Goal: Information Seeking & Learning: Check status

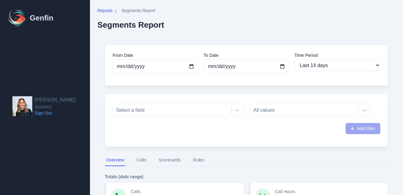
select select "14"
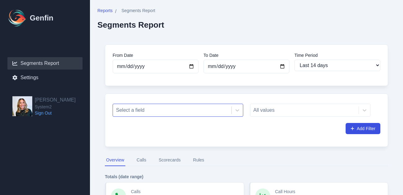
click at [146, 114] on div "Select a field" at bounding box center [178, 110] width 131 height 13
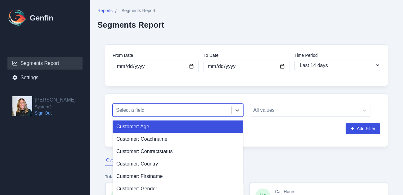
scroll to position [20, 0]
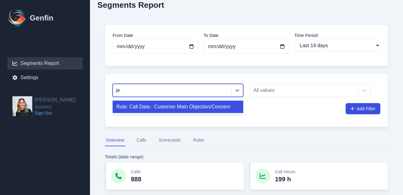
type input "j"
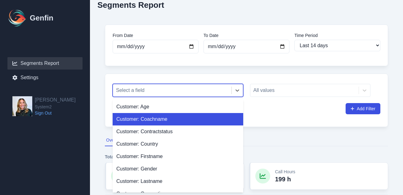
click at [152, 120] on div "Customer: Coachname" at bounding box center [178, 119] width 131 height 12
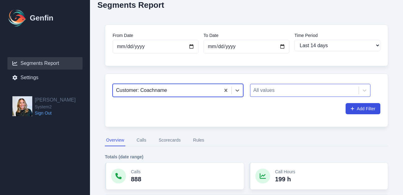
click at [276, 87] on div at bounding box center [305, 90] width 102 height 9
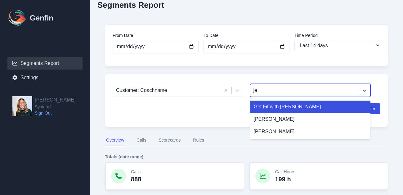
type input "jes"
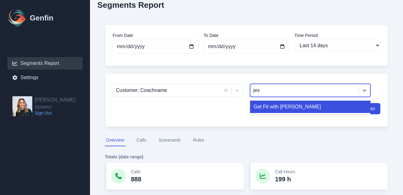
click at [283, 101] on div "Get Fit with [PERSON_NAME]" at bounding box center [310, 107] width 121 height 12
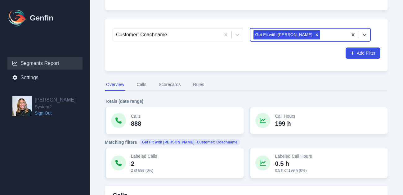
scroll to position [87, 0]
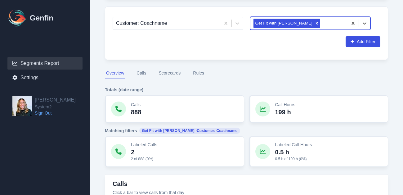
click at [140, 73] on button "Calls" at bounding box center [141, 73] width 12 height 12
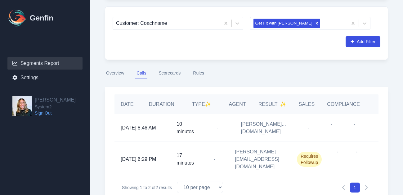
scroll to position [99, 0]
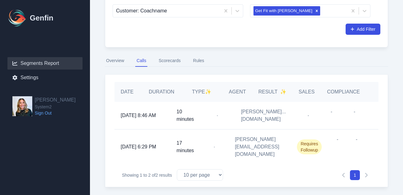
click at [258, 111] on div "natalia@sy...m2.fitness" at bounding box center [266, 115] width 62 height 27
click at [131, 116] on span "10/2/2025, 8:46 AM" at bounding box center [138, 115] width 35 height 7
click at [116, 64] on button "Overview" at bounding box center [115, 61] width 20 height 12
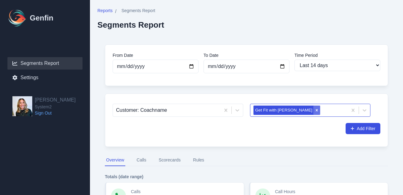
click at [315, 110] on icon "Remove Get Fit with Jess" at bounding box center [317, 110] width 4 height 4
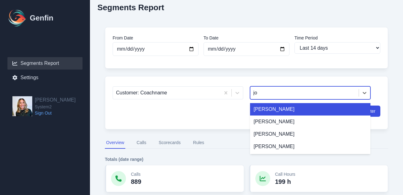
type input "joy"
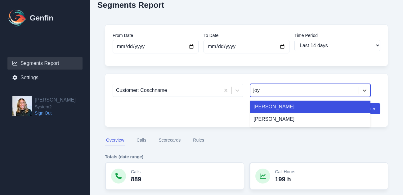
click at [274, 106] on div "Joy Maria" at bounding box center [310, 107] width 121 height 12
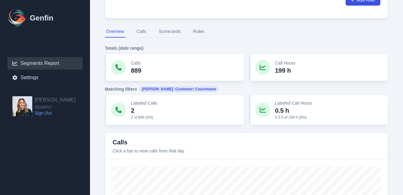
scroll to position [200, 0]
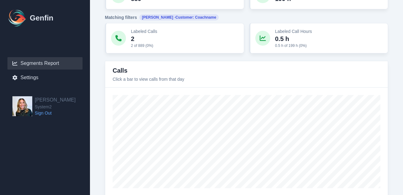
type input "2025-10-06"
select select "custom"
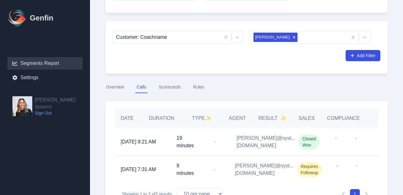
scroll to position [99, 0]
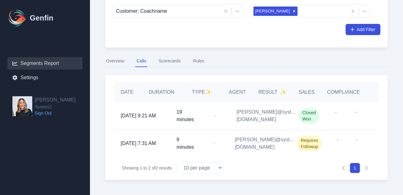
click at [170, 145] on div "10/6/2025, 7:31 AM 9 minutes - peter@syst...m2.fitness Requires Followup - -" at bounding box center [246, 143] width 264 height 27
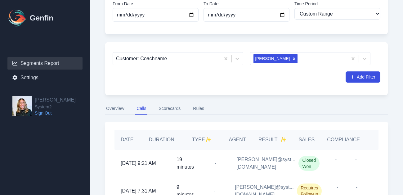
scroll to position [37, 0]
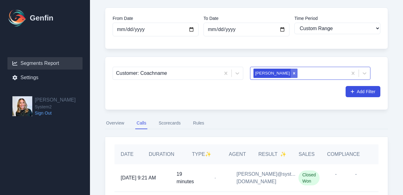
click at [292, 74] on icon "Remove Joy Maria" at bounding box center [294, 73] width 4 height 4
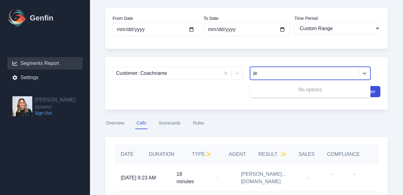
type input "j"
type input "g"
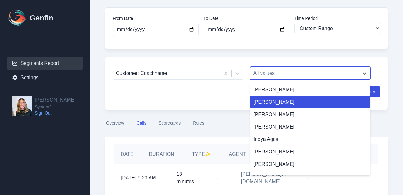
click at [199, 102] on div "Customer: Coachname Aubrie Geedey, 2 of 17. 17 results available. Use Up and Do…" at bounding box center [246, 82] width 283 height 53
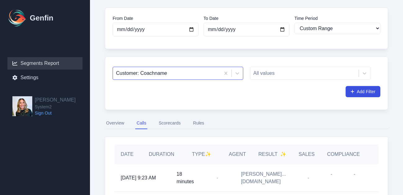
click at [192, 72] on div at bounding box center [166, 73] width 101 height 9
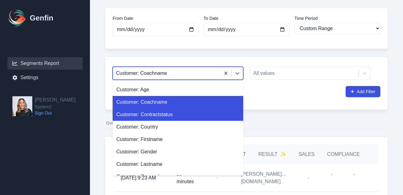
click at [174, 102] on div "Customer: Coachname" at bounding box center [178, 102] width 131 height 12
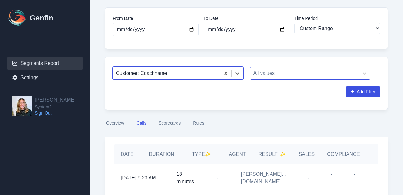
click at [289, 72] on div at bounding box center [305, 73] width 102 height 9
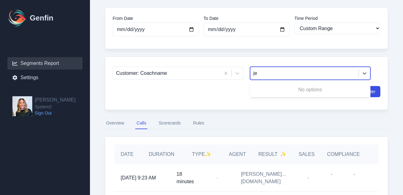
type input "j"
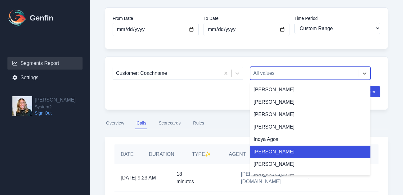
click at [195, 105] on div "Customer: Coachname Jayme Byrd, 6 of 17. 17 results available. Use Up and Down …" at bounding box center [246, 82] width 283 height 53
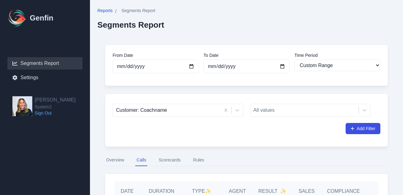
click at [106, 10] on span "Reports" at bounding box center [104, 10] width 15 height 6
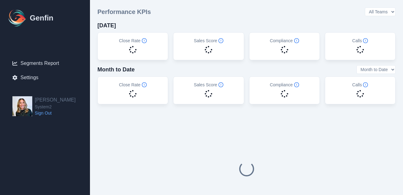
select select "14"
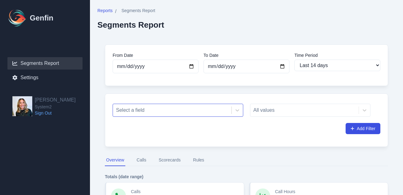
click at [182, 110] on div "Select a field" at bounding box center [178, 110] width 131 height 13
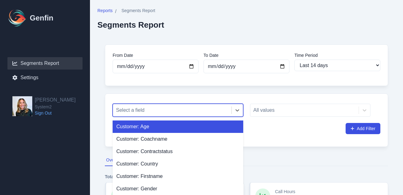
scroll to position [20, 0]
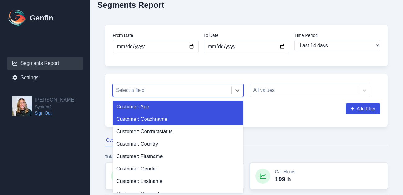
click at [183, 120] on div "Customer: Coachname" at bounding box center [178, 119] width 131 height 12
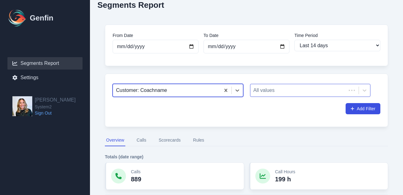
click at [299, 92] on div at bounding box center [299, 90] width 90 height 9
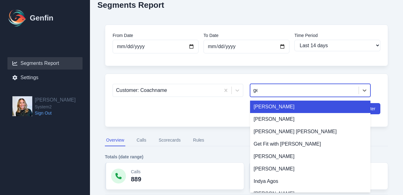
type input "get"
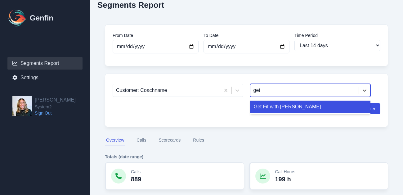
click at [296, 106] on div "Get Fit with Jess" at bounding box center [310, 107] width 121 height 12
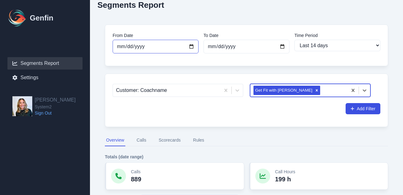
click at [168, 47] on input "2025-09-22" at bounding box center [156, 47] width 86 height 14
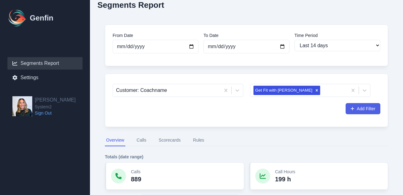
click at [368, 107] on button "Add Filter" at bounding box center [363, 108] width 35 height 11
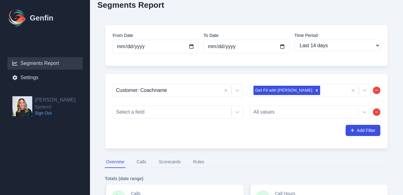
click at [378, 106] on div "All values" at bounding box center [315, 111] width 131 height 16
click at [378, 113] on icon "button" at bounding box center [376, 112] width 3 height 4
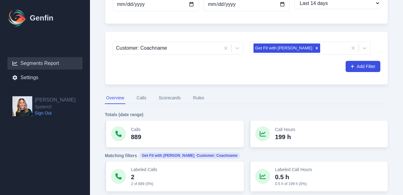
scroll to position [66, 0]
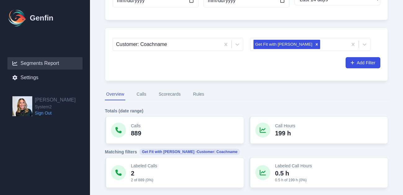
click at [134, 122] on div "Calls 889" at bounding box center [174, 129] width 139 height 27
click at [114, 132] on div at bounding box center [118, 130] width 15 height 15
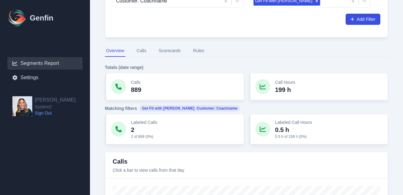
scroll to position [110, 0]
click at [117, 125] on div at bounding box center [118, 128] width 15 height 15
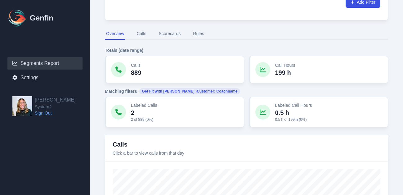
scroll to position [131, 0]
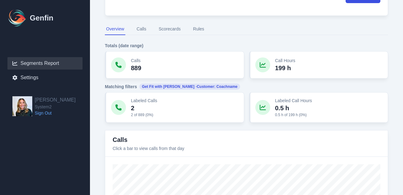
click at [263, 63] on icon at bounding box center [263, 65] width 6 height 6
click at [261, 111] on div at bounding box center [262, 107] width 15 height 15
click at [170, 29] on button "Scorecards" at bounding box center [169, 29] width 25 height 12
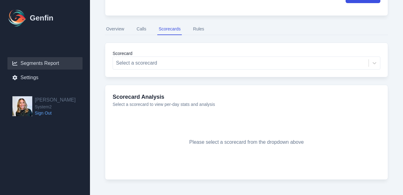
click at [206, 32] on nav "Overview Calls Scorecards Rules" at bounding box center [246, 29] width 283 height 12
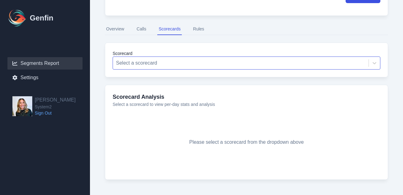
click at [204, 60] on div at bounding box center [240, 63] width 249 height 9
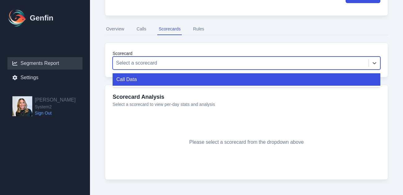
click at [200, 77] on div "Call Data" at bounding box center [247, 79] width 268 height 12
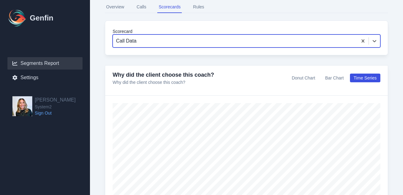
scroll to position [185, 0]
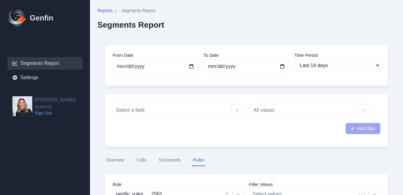
select select "14"
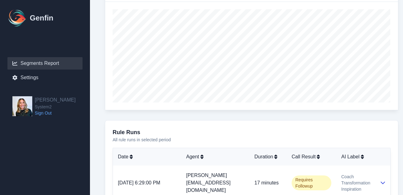
scroll to position [279, 0]
